Goal: Task Accomplishment & Management: Manage account settings

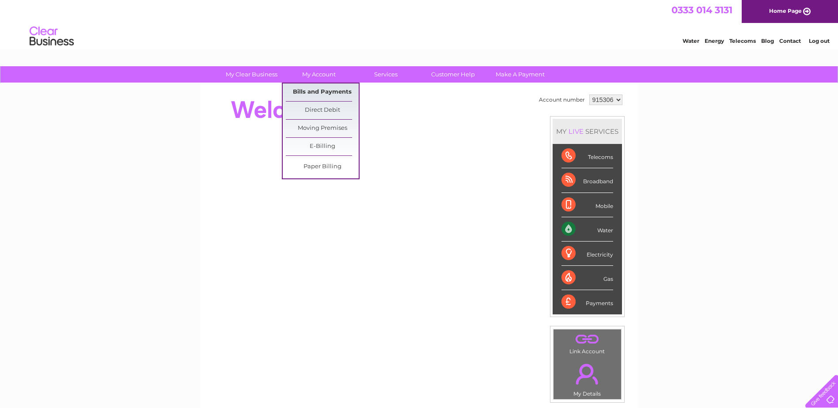
click at [314, 92] on link "Bills and Payments" at bounding box center [322, 92] width 73 height 18
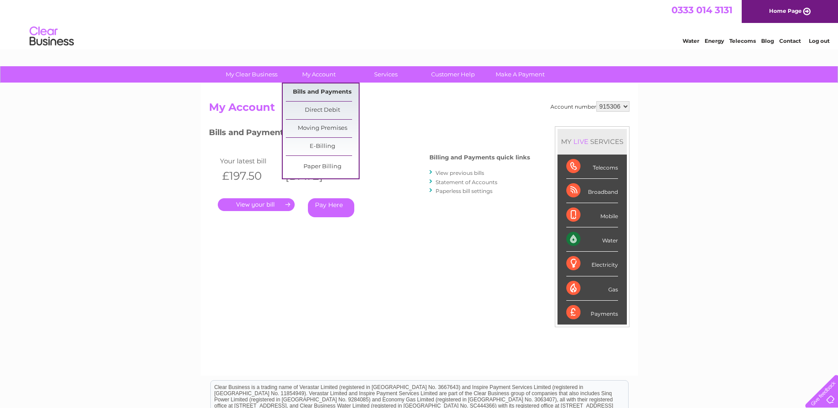
click at [331, 95] on link "Bills and Payments" at bounding box center [322, 92] width 73 height 18
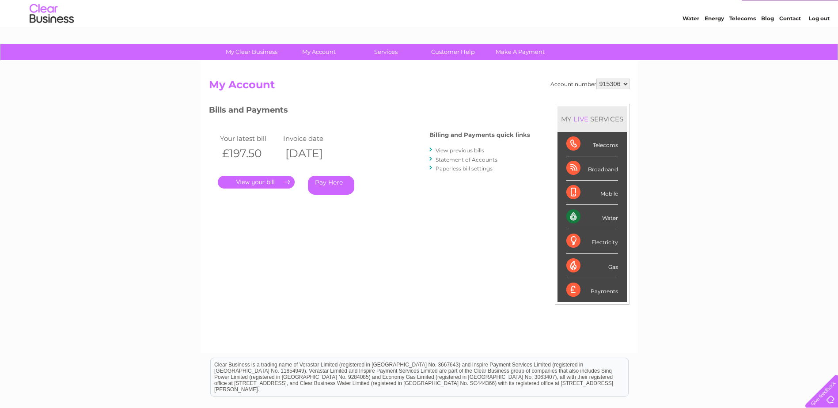
scroll to position [44, 0]
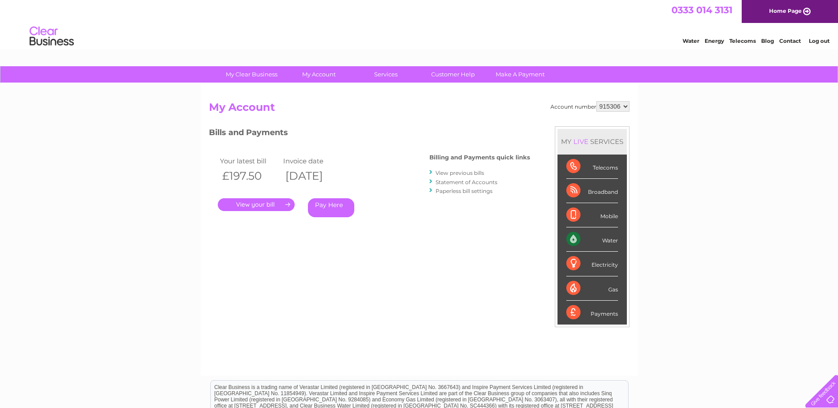
scroll to position [44, 0]
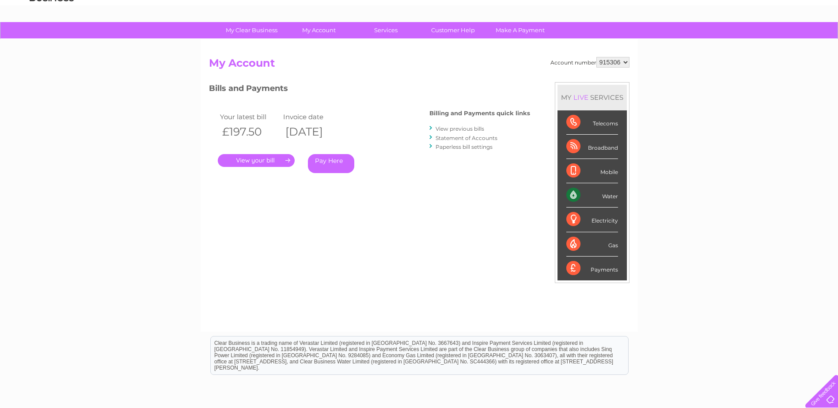
click at [258, 160] on link "." at bounding box center [256, 160] width 77 height 13
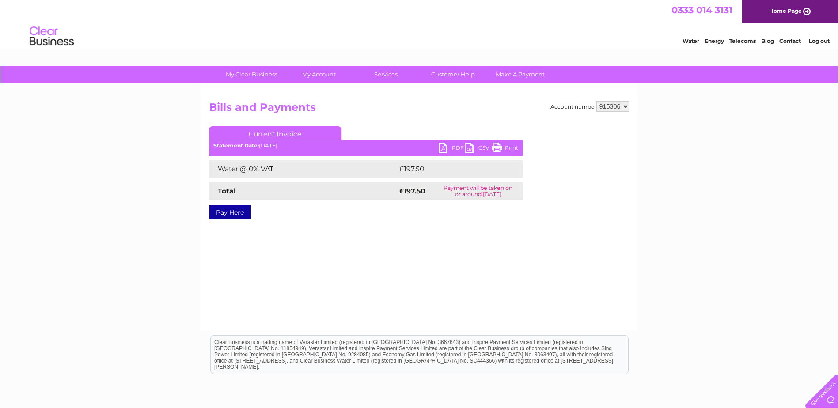
click at [452, 148] on link "PDF" at bounding box center [452, 149] width 27 height 13
